Goal: Information Seeking & Learning: Find specific page/section

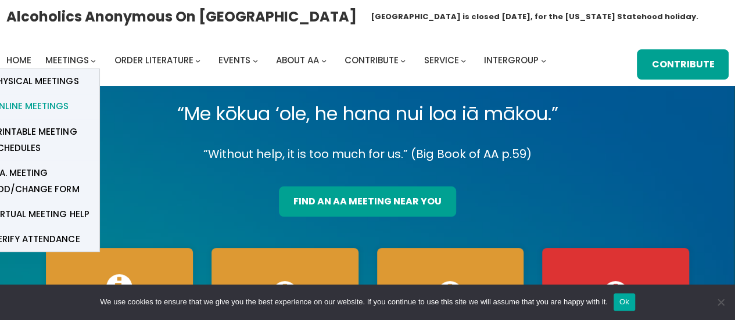
click at [51, 104] on span "Online Meetings" at bounding box center [30, 106] width 77 height 16
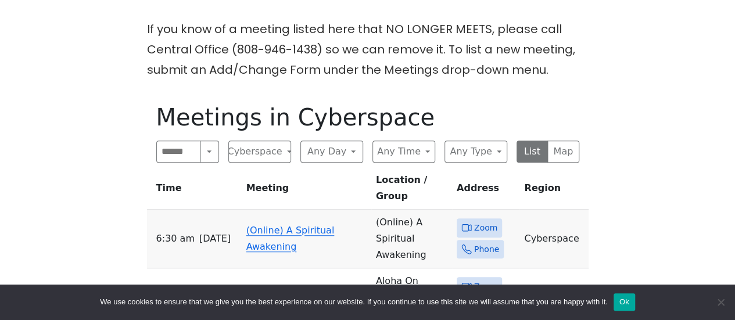
scroll to position [321, 0]
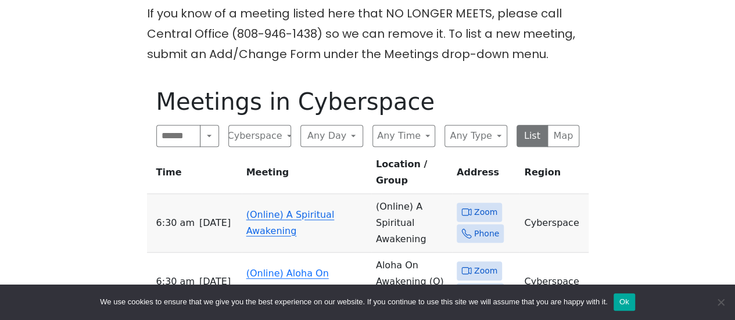
click at [476, 205] on span "Zoom" at bounding box center [485, 212] width 23 height 15
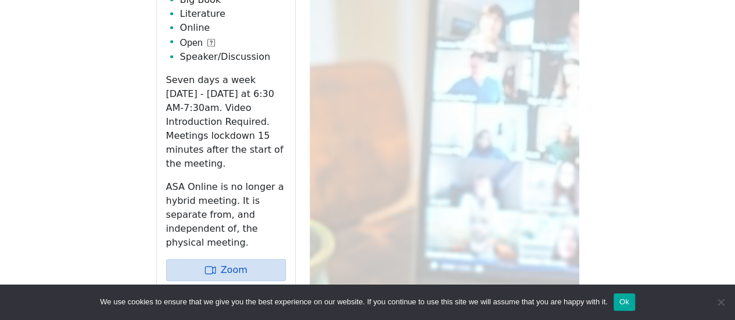
scroll to position [545, 0]
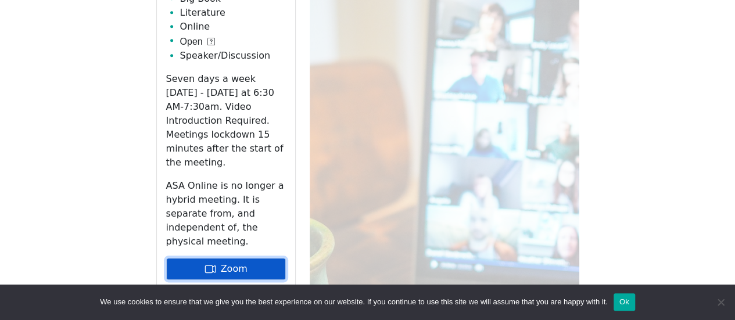
click at [261, 258] on link "Zoom" at bounding box center [226, 269] width 120 height 22
